Goal: Navigation & Orientation: Find specific page/section

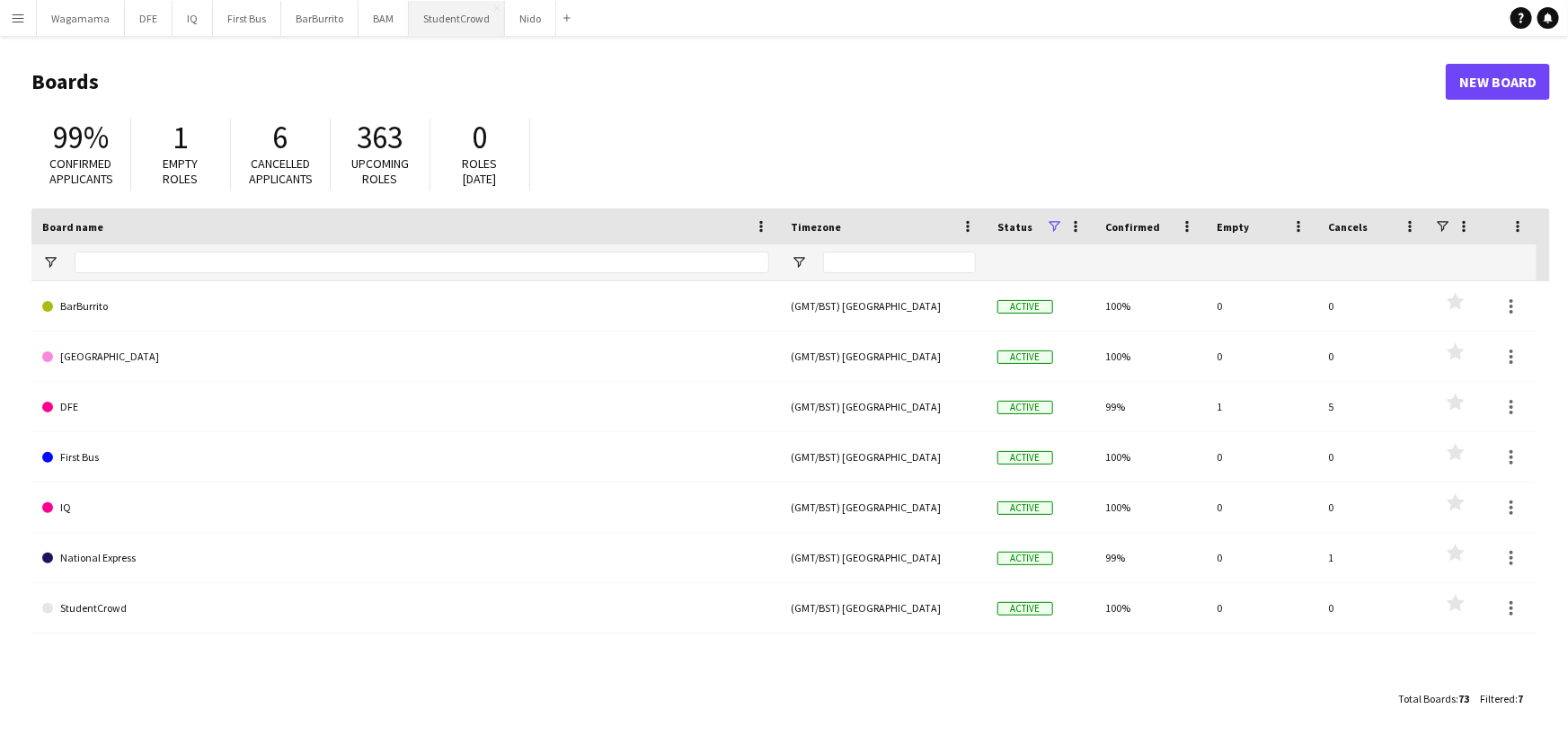
click at [450, 16] on button "StudentCrowd Close" at bounding box center [456, 18] width 96 height 35
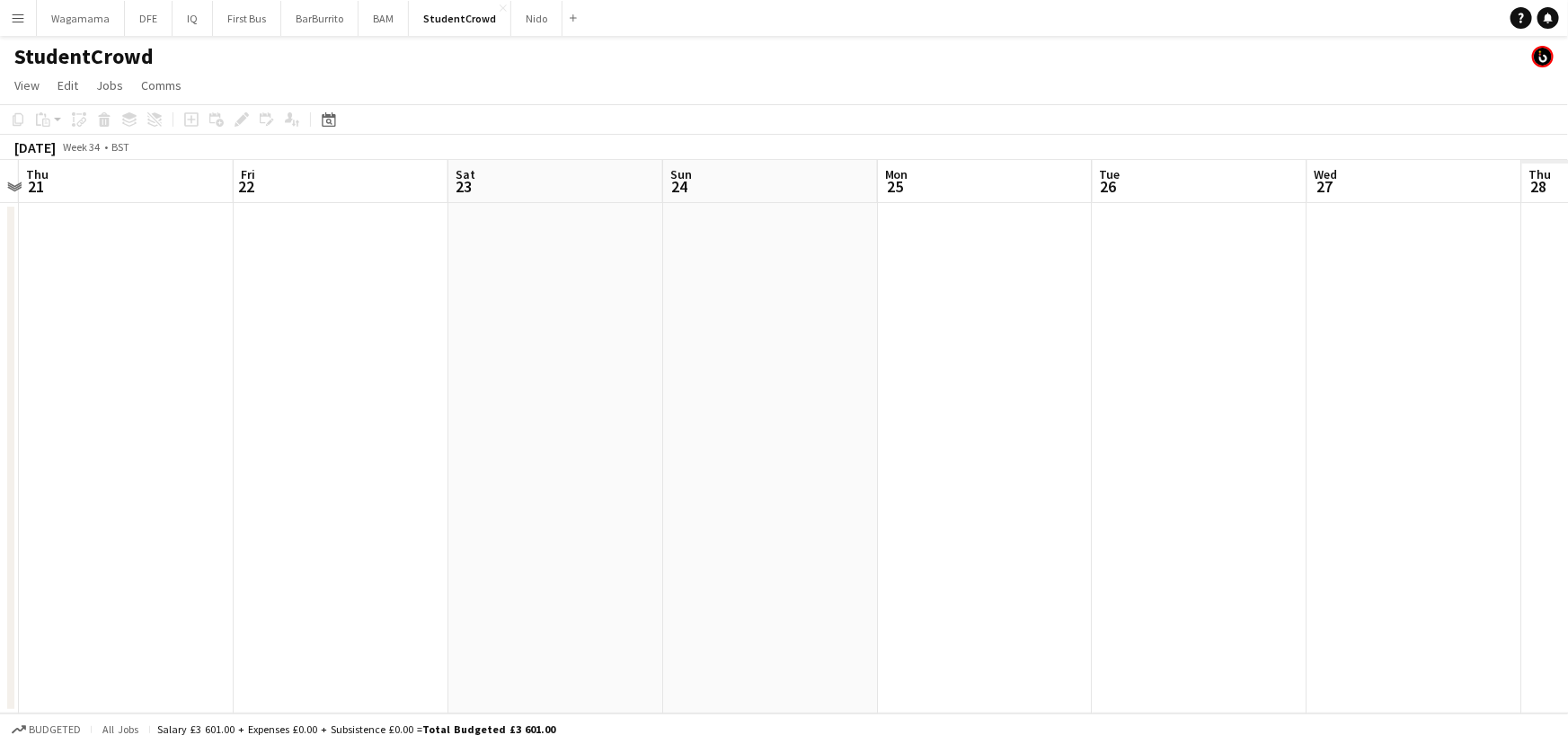
drag, startPoint x: 1067, startPoint y: 352, endPoint x: 700, endPoint y: 443, distance: 378.1
click at [229, 438] on app-calendar-viewport "Sun 17 Mon 18 Tue 19 Wed 20 Thu 21 Fri 22 Sat 23 Sun 24 Mon 25 Tue 26 Wed 27 Th…" at bounding box center [784, 437] width 1568 height 553
drag, startPoint x: 1195, startPoint y: 435, endPoint x: 473, endPoint y: 497, distance: 724.7
click at [479, 497] on app-calendar-viewport "Sun 17 Mon 18 Tue 19 Wed 20 Thu 21 Fri 22 Sat 23 Sun 24 Mon 25 Tue 26 Wed 27 Th…" at bounding box center [784, 437] width 1568 height 553
drag, startPoint x: 1145, startPoint y: 408, endPoint x: 468, endPoint y: 432, distance: 677.4
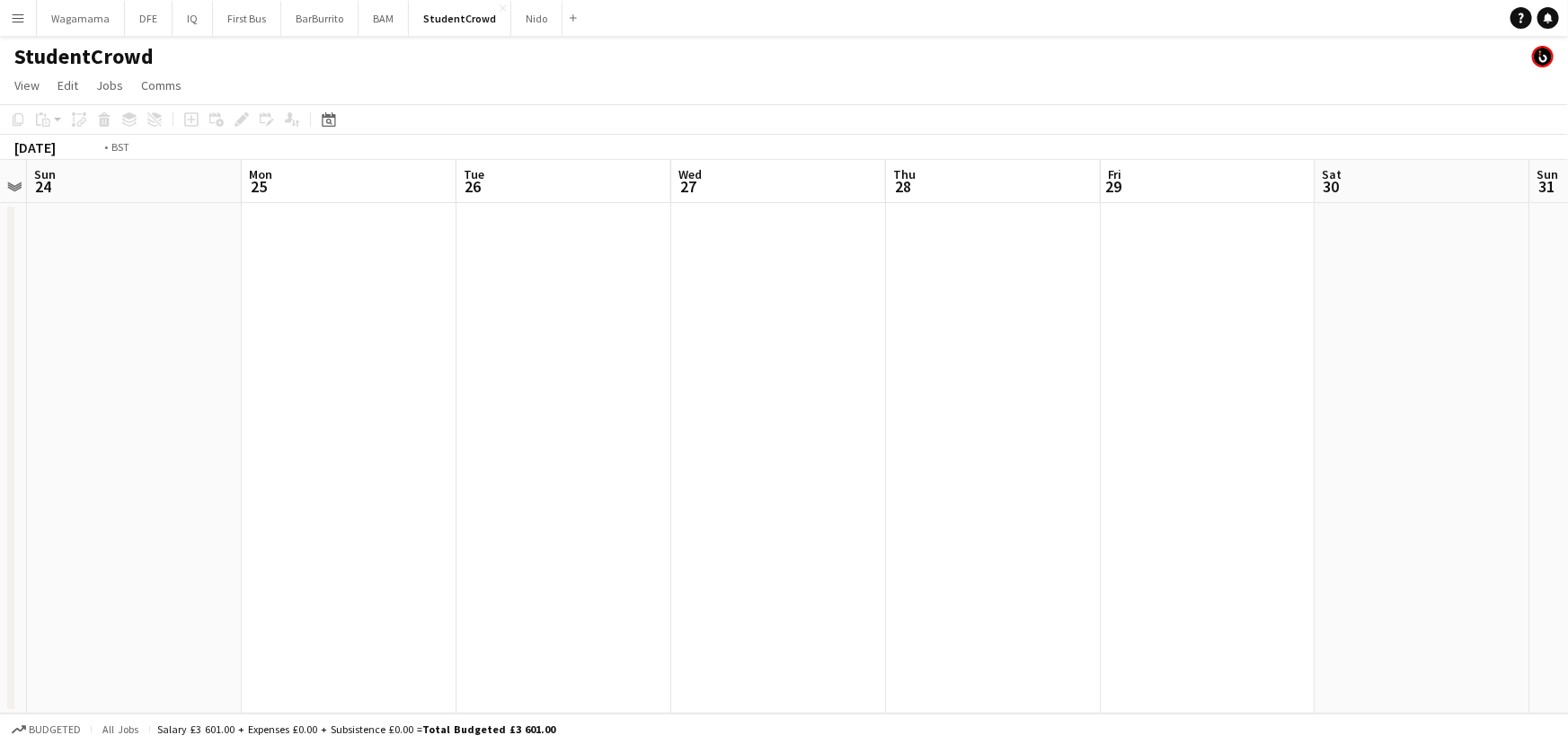
click at [434, 439] on app-calendar-viewport "Thu 21 Fri 22 Sat 23 Sun 24 Mon 25 Tue 26 Wed 27 Thu 28 Fri 29 Sat 30 Sun 31 Mo…" at bounding box center [784, 437] width 1568 height 553
drag, startPoint x: 1049, startPoint y: 407, endPoint x: 452, endPoint y: 377, distance: 597.8
click at [243, 414] on app-calendar-viewport "Mon 25 Tue 26 Wed 27 Thu 28 Fri 29 Sat 30 Sun 31 Mon 1 Tue 2 Wed 3 Thu 4 Fri 5 …" at bounding box center [784, 437] width 1568 height 553
drag, startPoint x: 850, startPoint y: 376, endPoint x: 439, endPoint y: 380, distance: 411.0
click at [350, 389] on app-calendar-viewport "Fri 29 Sat 30 Sun 31 Mon 1 Tue 2 Wed 3 Thu 4 Fri 5 Sat 6 Sun 7 Mon 8 Tue 9 2/2 …" at bounding box center [784, 437] width 1568 height 553
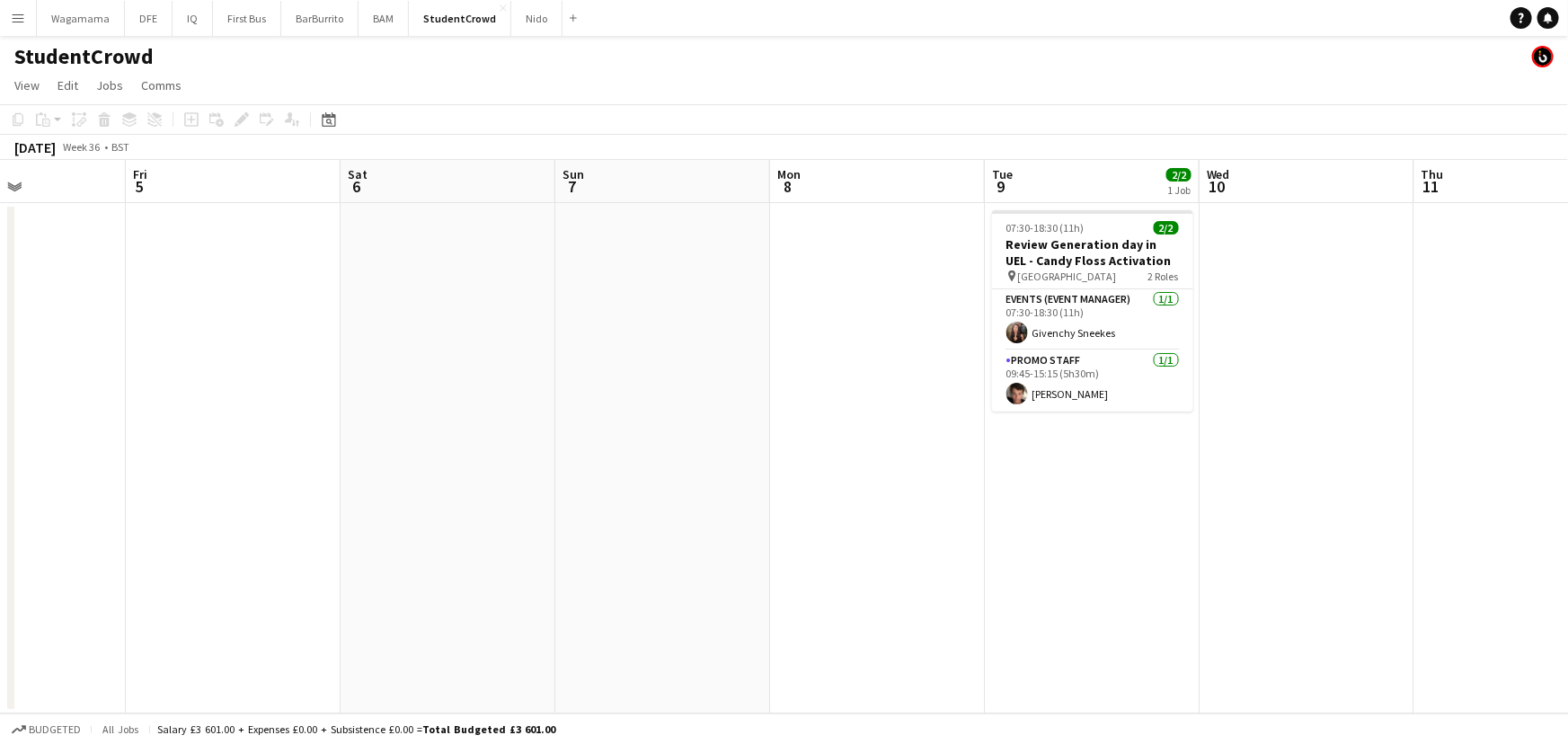
scroll to position [0, 547]
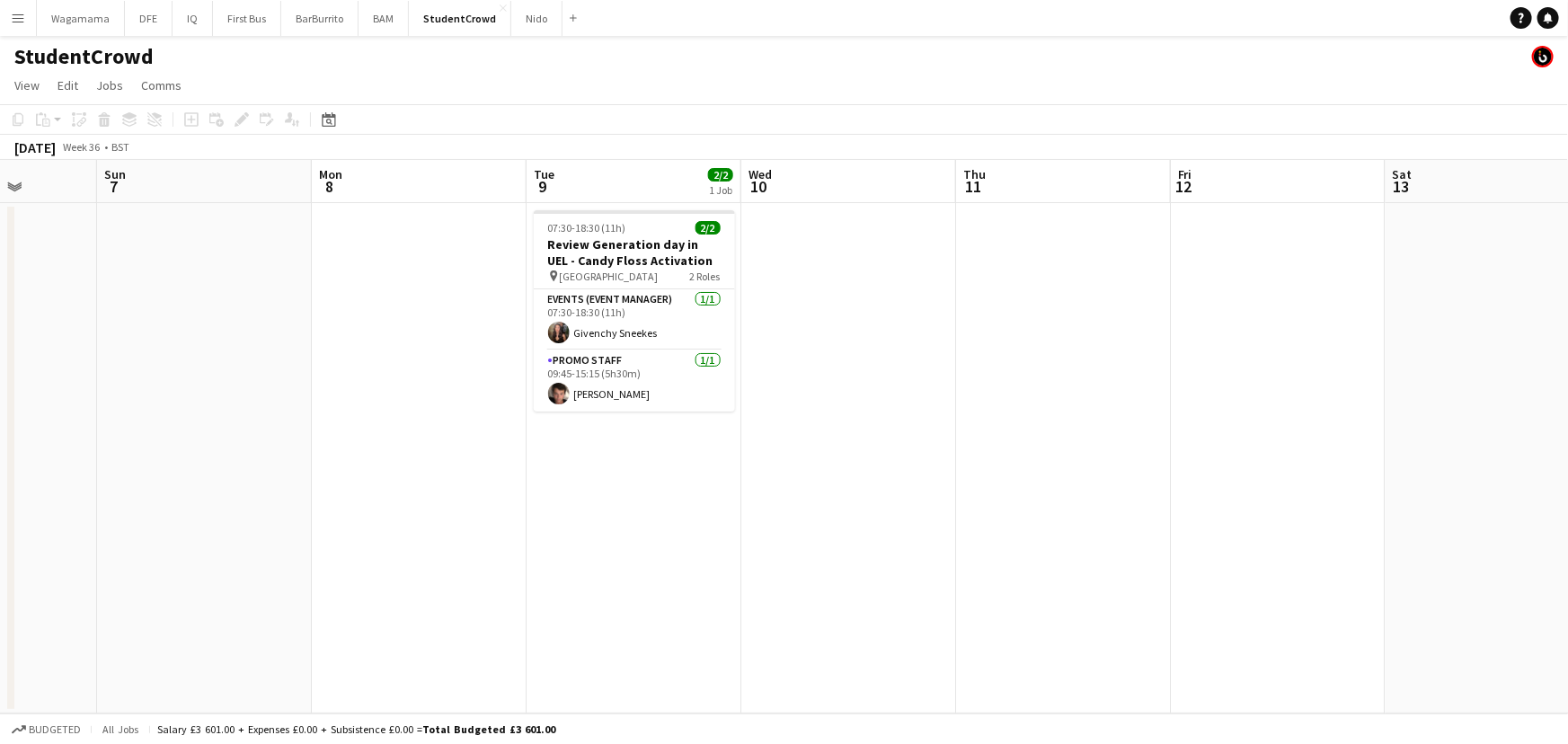
drag, startPoint x: 760, startPoint y: 326, endPoint x: 374, endPoint y: 356, distance: 387.2
click at [374, 356] on app-calendar-viewport "Thu 4 Fri 5 Sat 6 Sun 7 Mon 8 Tue 9 2/2 1 Job Wed 10 Thu 11 Fri 12 Sat 13 Sun 1…" at bounding box center [784, 437] width 1568 height 553
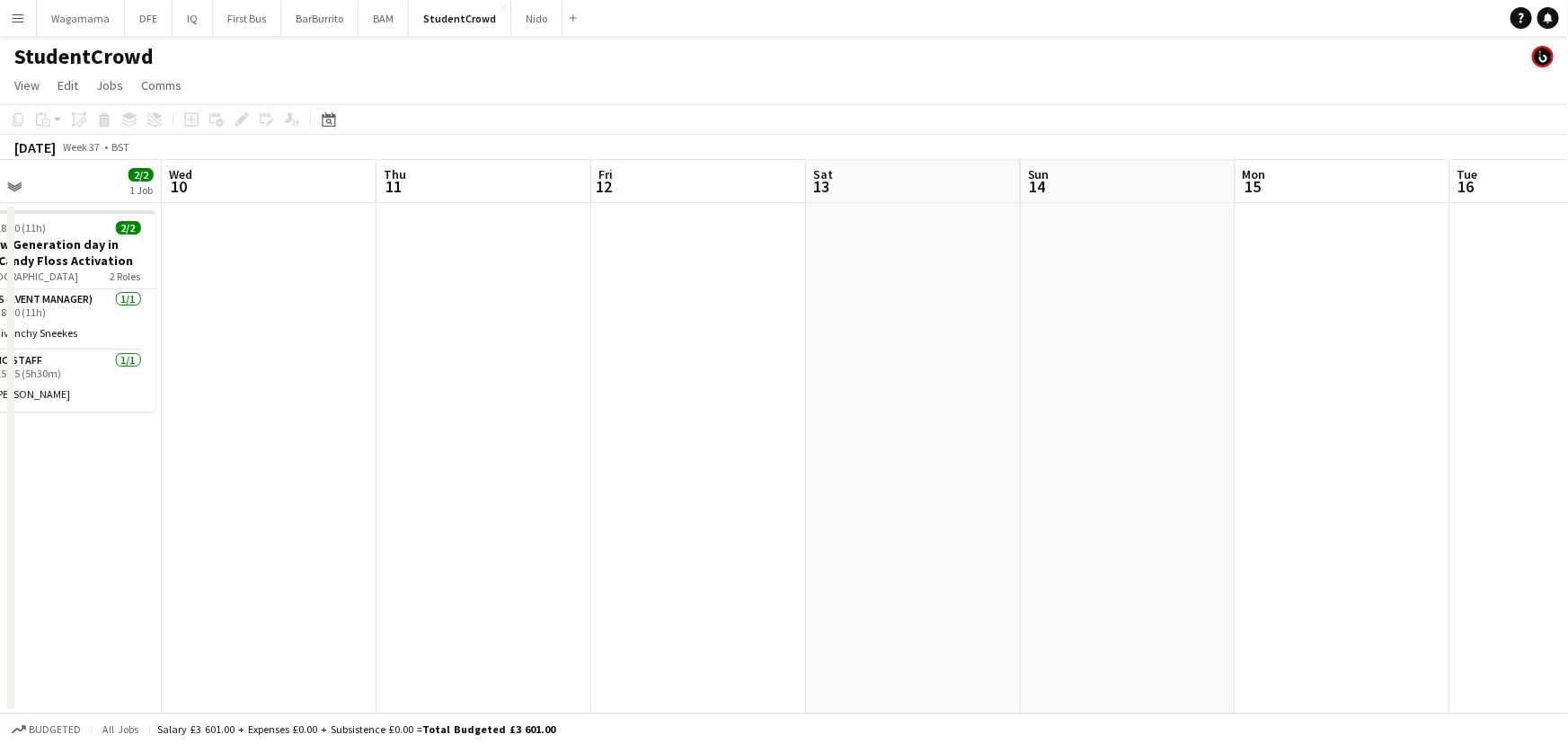
drag, startPoint x: 335, startPoint y: 438, endPoint x: 147, endPoint y: 426, distance: 188.4
click at [69, 438] on app-calendar-viewport "Sat 6 Sun 7 Mon 8 Tue 9 2/2 1 Job Wed 10 Thu 11 Fri 12 Sat 13 Sun 14 Mon 15 Tue…" at bounding box center [784, 437] width 1568 height 553
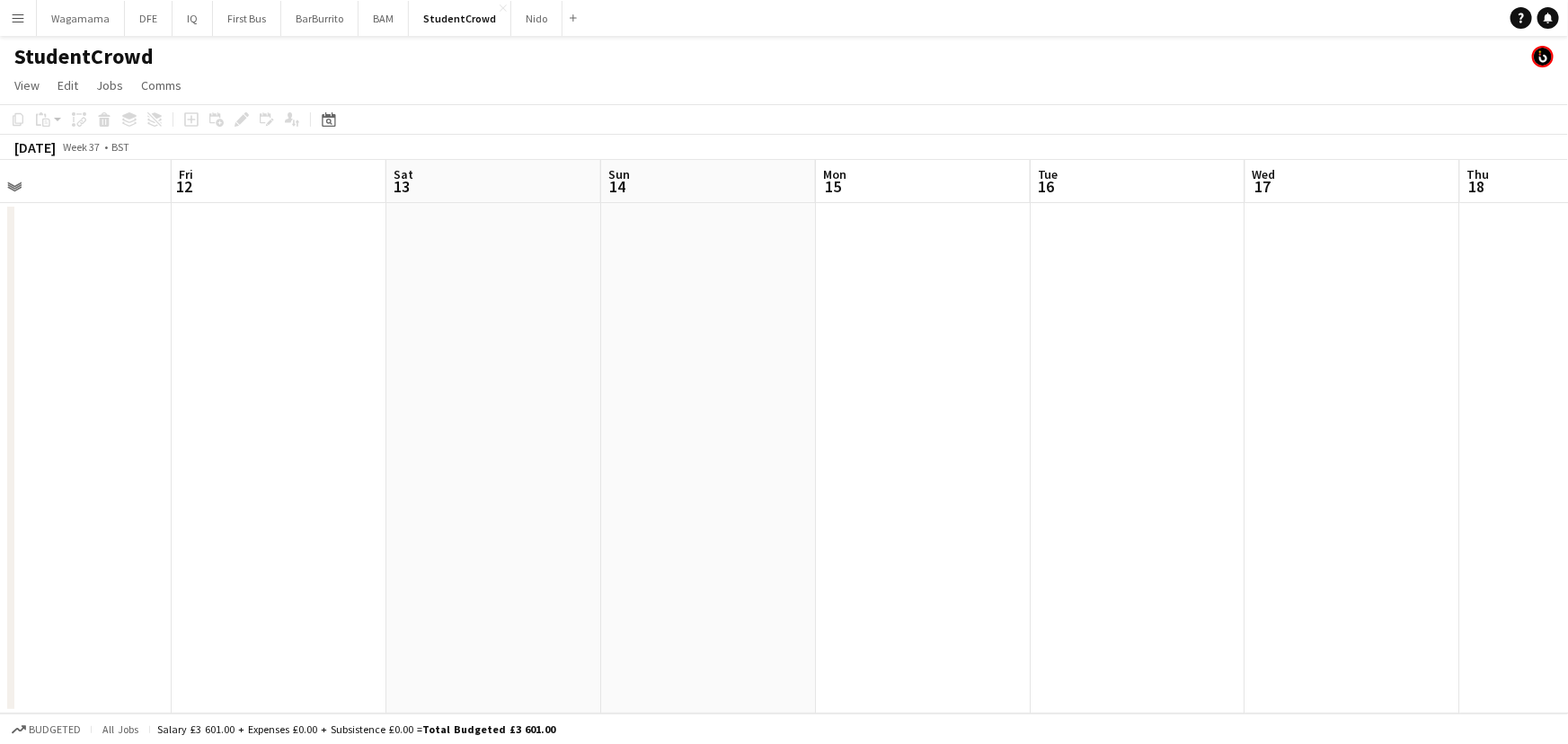
drag, startPoint x: 297, startPoint y: 476, endPoint x: 181, endPoint y: 472, distance: 116.1
click at [112, 476] on app-calendar-viewport "Mon 8 Tue 9 2/2 1 Job Wed 10 Thu 11 Fri 12 Sat 13 Sun 14 Mon 15 Tue 16 Wed 17 T…" at bounding box center [784, 437] width 1568 height 553
drag, startPoint x: 870, startPoint y: 468, endPoint x: 269, endPoint y: 403, distance: 604.5
click at [180, 495] on app-calendar-viewport "Wed 10 Thu 11 Fri 12 Sat 13 Sun 14 Mon 15 Tue 16 Wed 17 Thu 18 Fri 19 Sat 20 Su…" at bounding box center [784, 437] width 1568 height 553
